Goal: Task Accomplishment & Management: Manage account settings

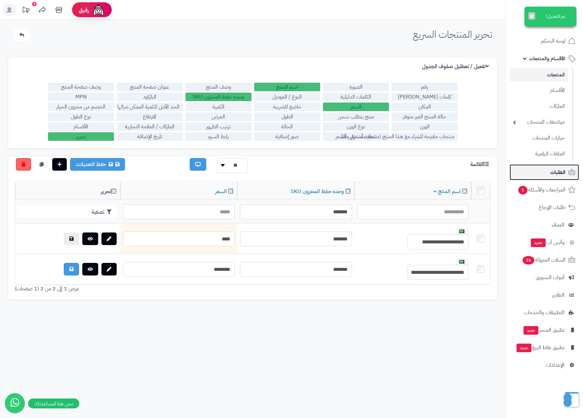
click at [560, 172] on span "الطلبات" at bounding box center [558, 172] width 15 height 9
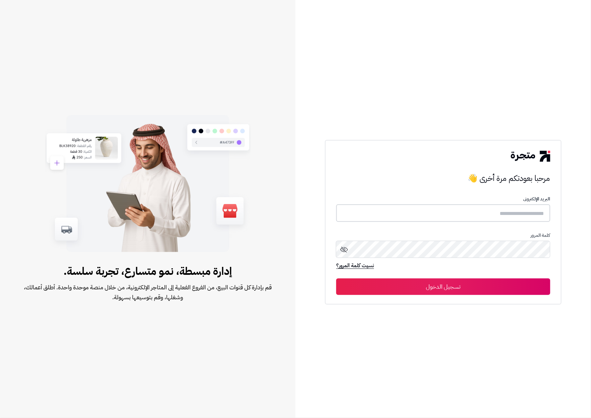
type input "******"
click at [481, 290] on button "تسجيل الدخول" at bounding box center [443, 286] width 214 height 17
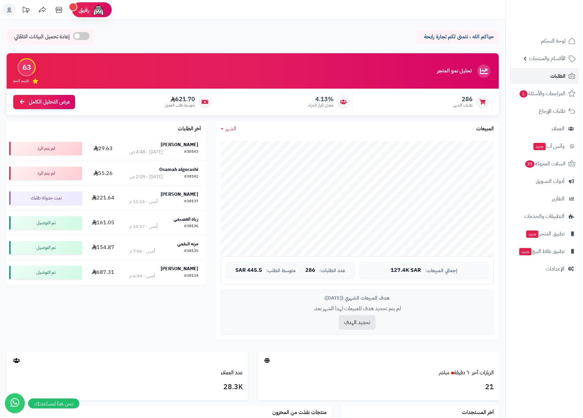
click at [560, 75] on span "الطلبات" at bounding box center [558, 75] width 15 height 9
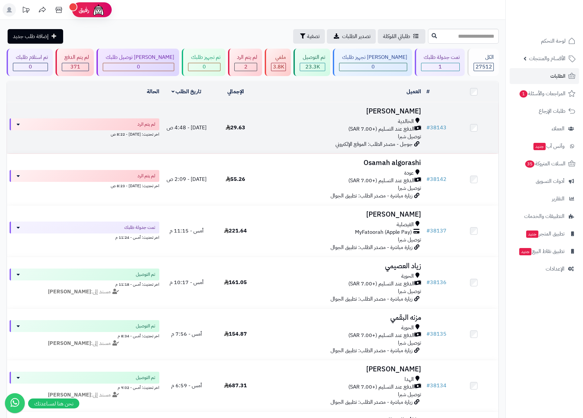
click at [357, 120] on div "الخالدية" at bounding box center [342, 122] width 158 height 8
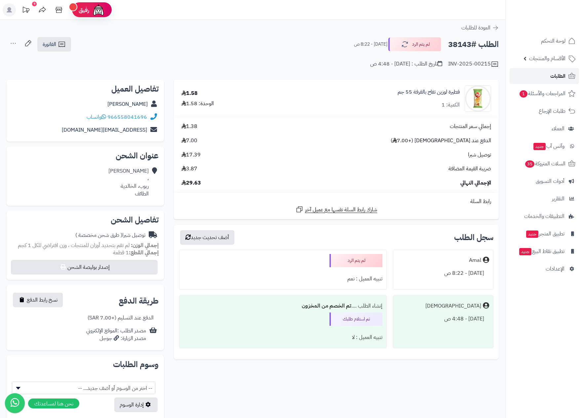
click at [559, 74] on span "الطلبات" at bounding box center [558, 75] width 15 height 9
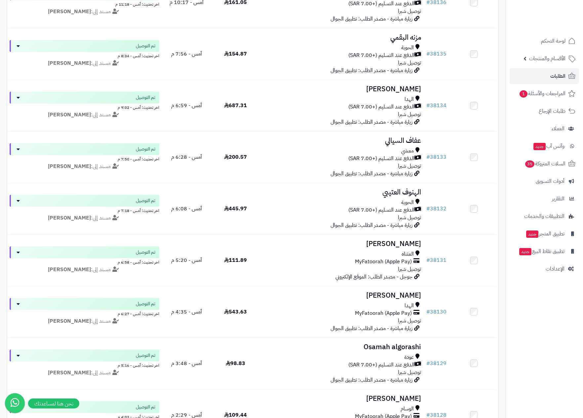
scroll to position [298, 0]
